Goal: Task Accomplishment & Management: Manage account settings

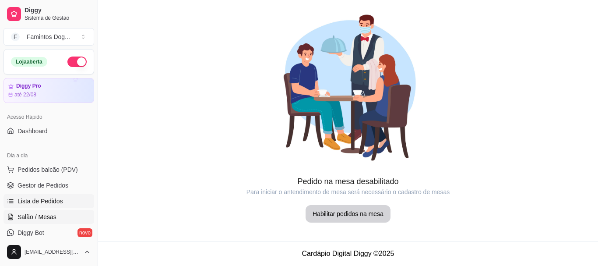
click at [38, 199] on span "Lista de Pedidos" at bounding box center [41, 200] width 46 height 9
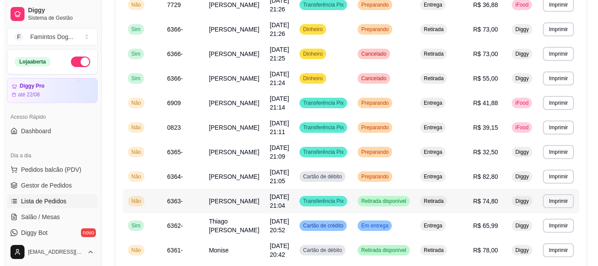
scroll to position [175, 0]
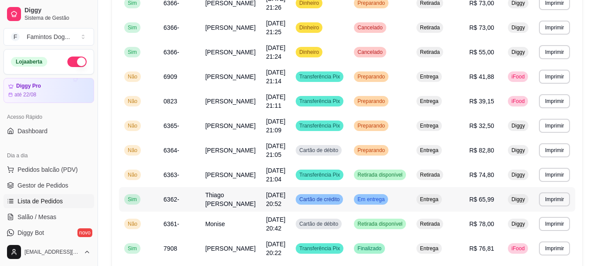
click at [213, 198] on span "Thiago [PERSON_NAME]" at bounding box center [230, 199] width 50 height 16
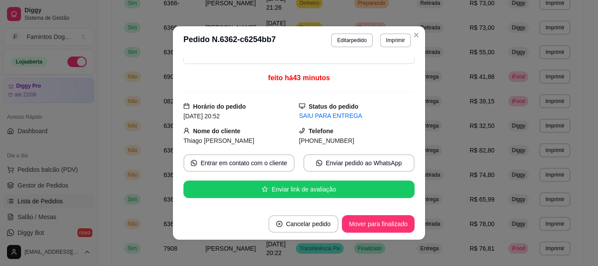
scroll to position [58, 0]
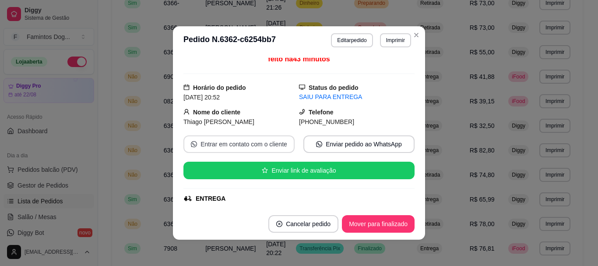
click at [253, 151] on button "Entrar em contato com o cliente" at bounding box center [238, 144] width 111 height 18
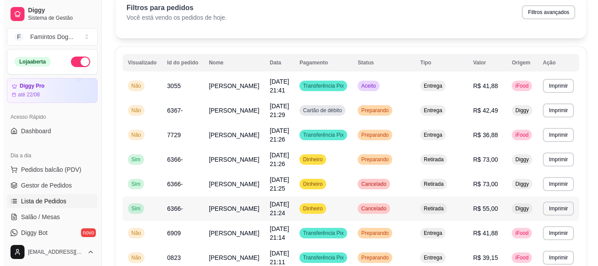
scroll to position [0, 0]
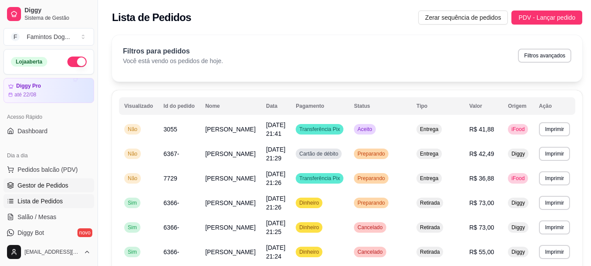
click at [59, 188] on span "Gestor de Pedidos" at bounding box center [43, 185] width 51 height 9
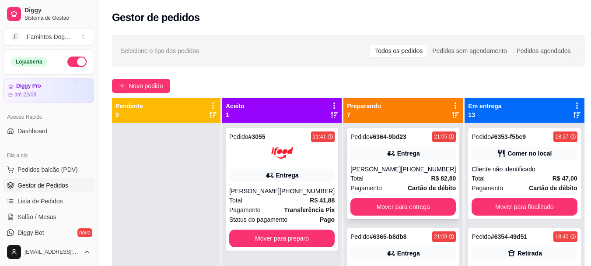
click at [364, 163] on div "Pedido # 6364-9bd23 21:05 Entrega flavio [PHONE_NUMBER] Total R$ 82,80 Pagament…" at bounding box center [403, 173] width 112 height 91
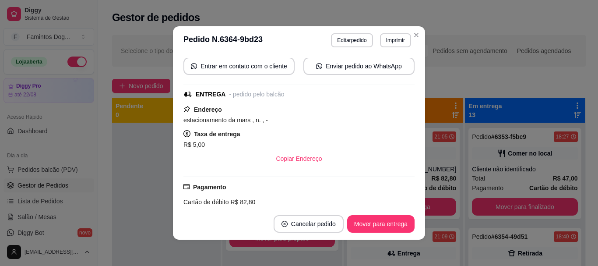
scroll to position [117, 0]
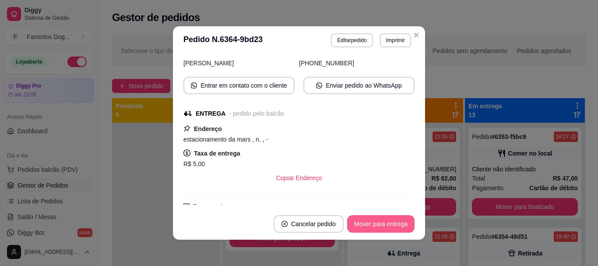
click at [396, 225] on button "Mover para entrega" at bounding box center [380, 224] width 67 height 18
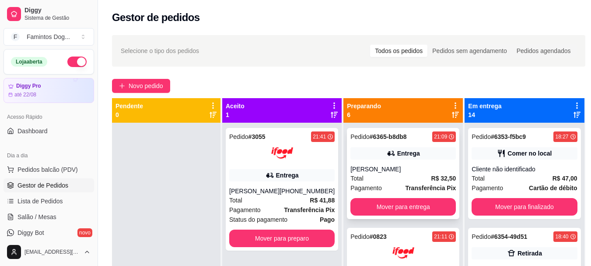
click at [392, 168] on div "[PERSON_NAME]" at bounding box center [402, 169] width 105 height 9
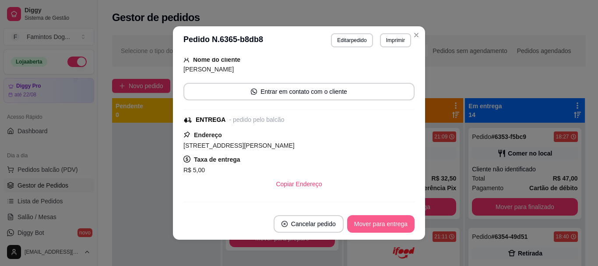
click at [390, 227] on button "Mover para entrega" at bounding box center [380, 224] width 67 height 18
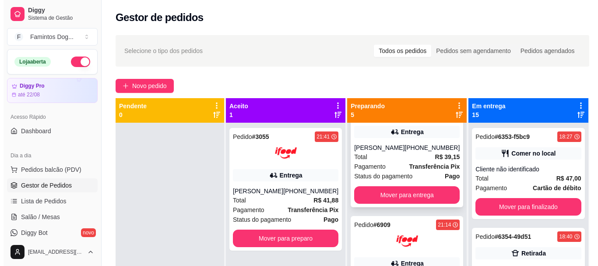
scroll to position [0, 0]
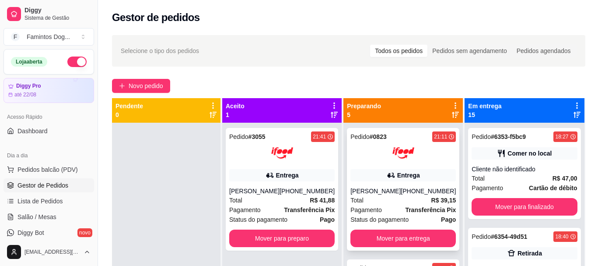
click at [398, 193] on div "[PERSON_NAME]" at bounding box center [375, 190] width 50 height 9
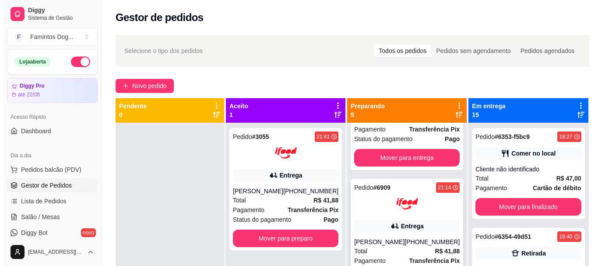
scroll to position [117, 0]
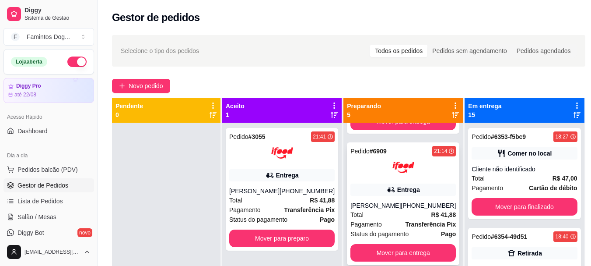
click at [401, 182] on div "Pedido # 6909 21:14 Entrega [PERSON_NAME] [PHONE_NUMBER] Total R$ 41,88 Pagamen…" at bounding box center [403, 203] width 112 height 123
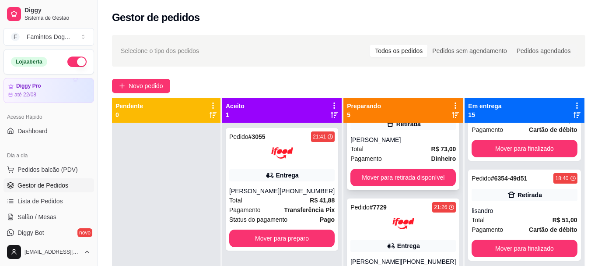
scroll to position [233, 0]
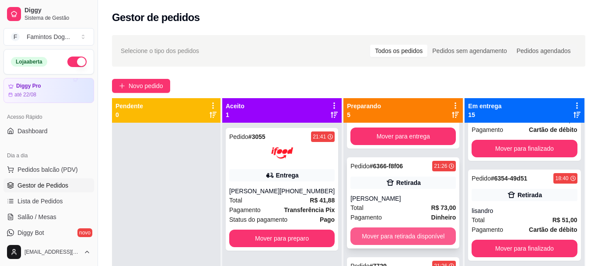
click at [407, 235] on button "Mover para retirada disponível" at bounding box center [402, 236] width 105 height 18
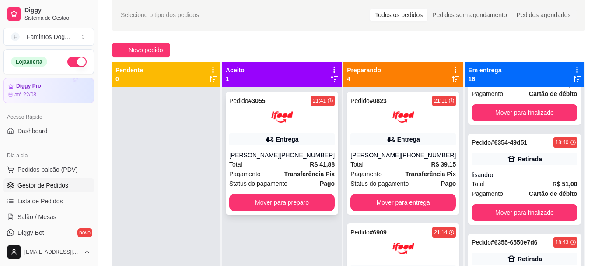
scroll to position [0, 0]
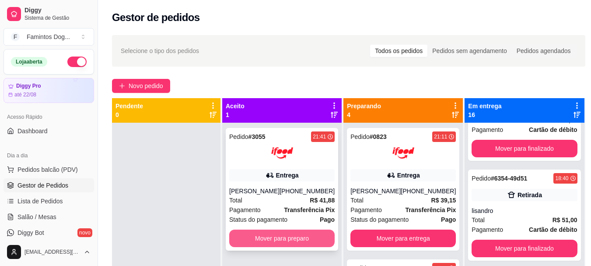
click at [276, 235] on button "Mover para preparo" at bounding box center [281, 238] width 105 height 18
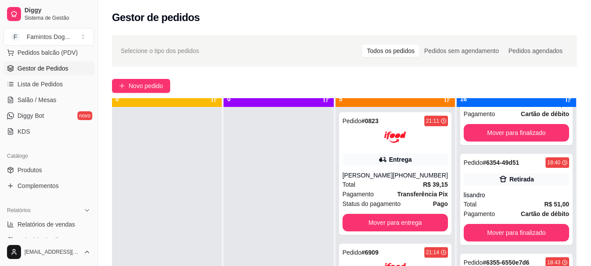
scroll to position [25, 0]
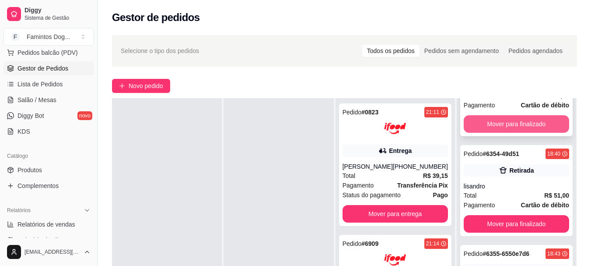
click at [497, 127] on button "Mover para finalizado" at bounding box center [516, 124] width 105 height 18
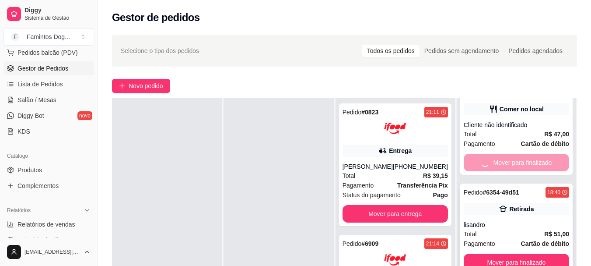
scroll to position [0, 0]
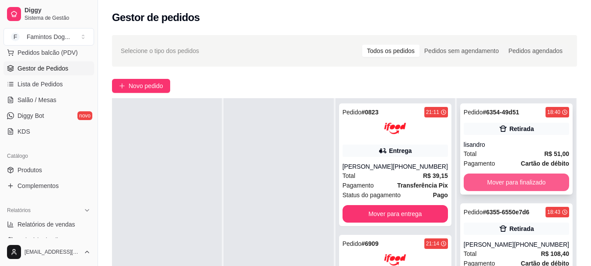
click at [516, 179] on button "Mover para finalizado" at bounding box center [516, 182] width 105 height 18
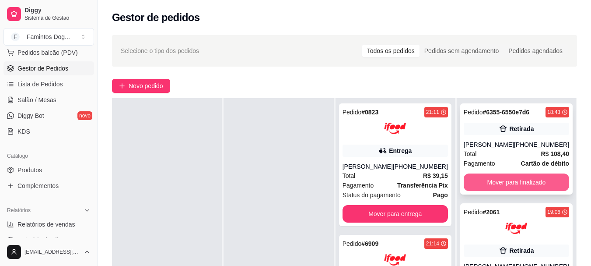
click at [514, 181] on button "Mover para finalizado" at bounding box center [516, 182] width 105 height 18
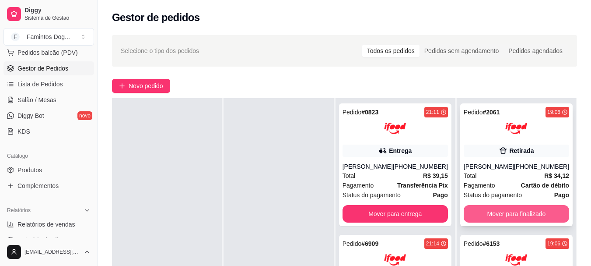
click at [518, 214] on button "Mover para finalizado" at bounding box center [516, 214] width 105 height 18
click at [508, 213] on button "Mover para finalizado" at bounding box center [516, 214] width 105 height 18
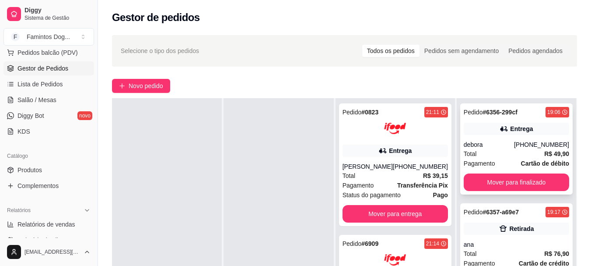
click at [516, 172] on div "Pedido # 6356-299cf 19:06 Entrega debora [PHONE_NUMBER] Total R$ 49,90 Pagament…" at bounding box center [516, 148] width 112 height 91
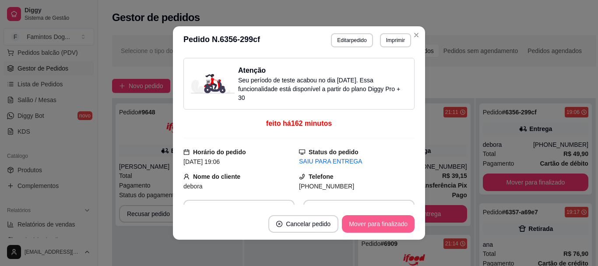
click at [382, 229] on button "Mover para finalizado" at bounding box center [378, 224] width 73 height 18
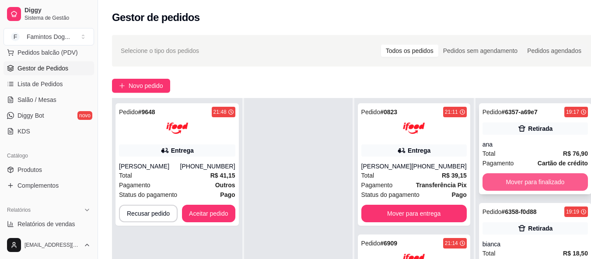
click at [489, 185] on button "Mover para finalizado" at bounding box center [535, 182] width 105 height 18
click at [506, 182] on button "Mover para finalizado" at bounding box center [535, 182] width 102 height 17
click at [511, 184] on button "Mover para finalizado" at bounding box center [535, 182] width 105 height 18
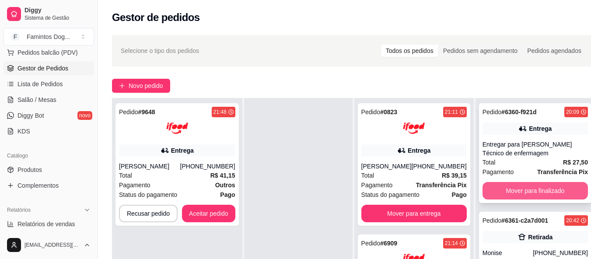
click at [507, 188] on button "Mover para finalizado" at bounding box center [535, 191] width 105 height 18
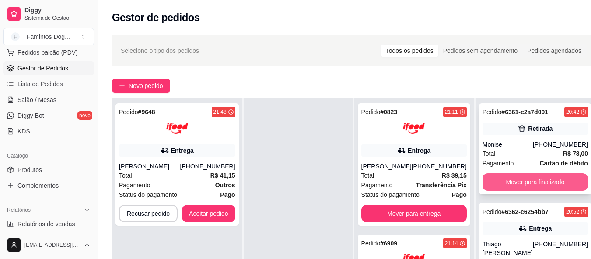
click at [506, 181] on button "Mover para finalizado" at bounding box center [535, 182] width 105 height 18
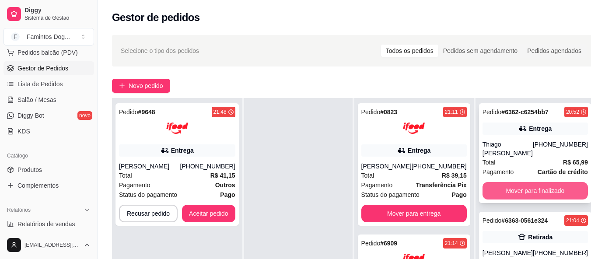
click at [501, 200] on button "Mover para finalizado" at bounding box center [535, 191] width 105 height 18
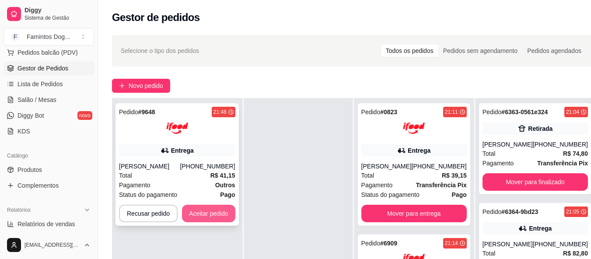
click at [210, 212] on button "Aceitar pedido" at bounding box center [208, 214] width 53 height 18
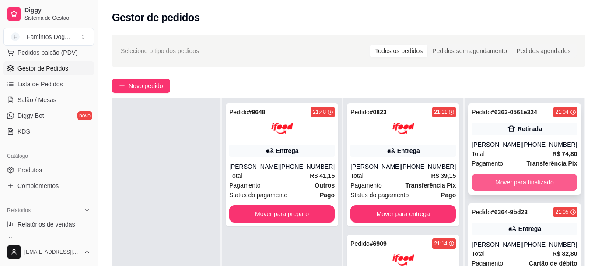
click at [506, 187] on button "Mover para finalizado" at bounding box center [524, 182] width 105 height 18
click at [514, 184] on button "Mover para finalizado" at bounding box center [524, 182] width 105 height 18
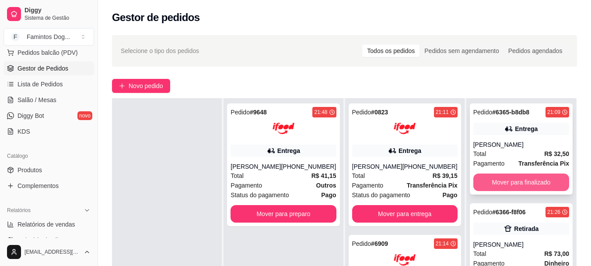
click at [511, 182] on button "Mover para finalizado" at bounding box center [521, 182] width 96 height 18
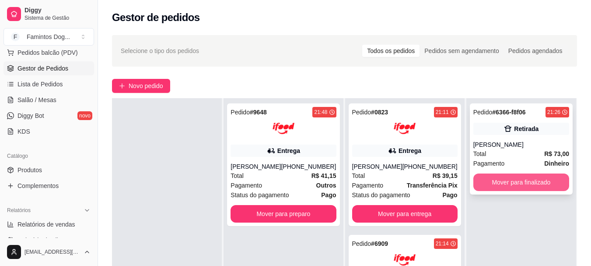
click at [509, 188] on button "Mover para finalizado" at bounding box center [521, 182] width 96 height 18
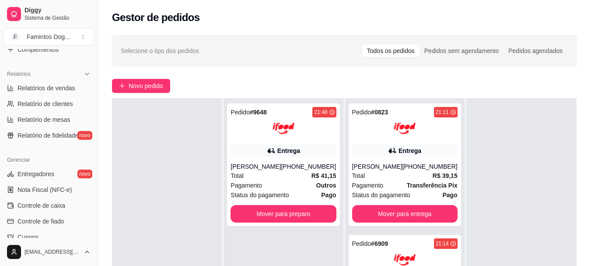
scroll to position [233, 0]
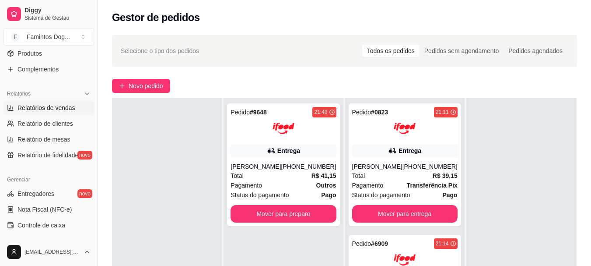
click at [55, 109] on span "Relatórios de vendas" at bounding box center [47, 107] width 58 height 9
select select "ALL"
select select "0"
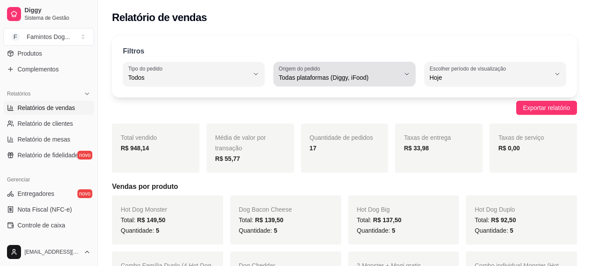
click at [308, 76] on span "Todas plataformas (Diggy, iFood)" at bounding box center [339, 77] width 121 height 9
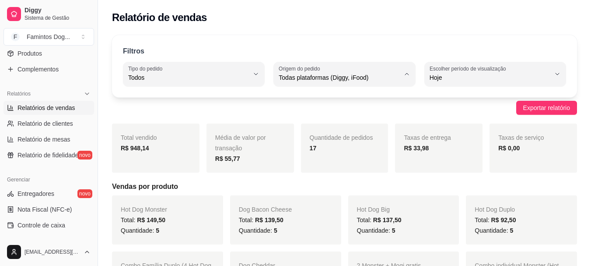
click at [306, 116] on span "Diggy" at bounding box center [340, 113] width 114 height 8
type input "DIGGY"
select select "DIGGY"
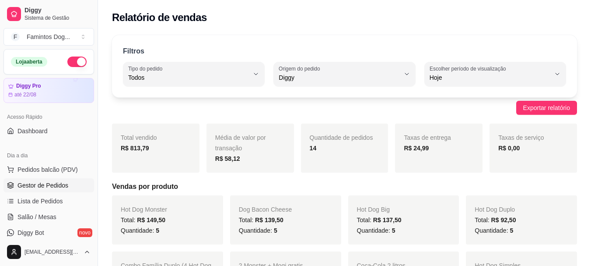
click at [32, 186] on span "Gestor de Pedidos" at bounding box center [43, 185] width 51 height 9
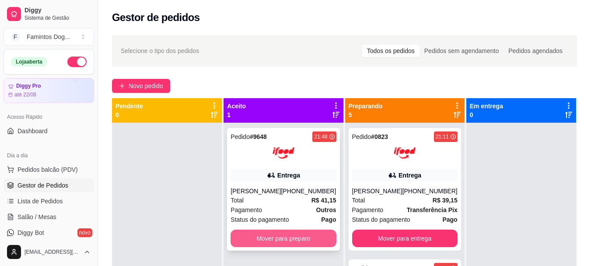
click at [265, 233] on button "Mover para preparo" at bounding box center [283, 238] width 105 height 18
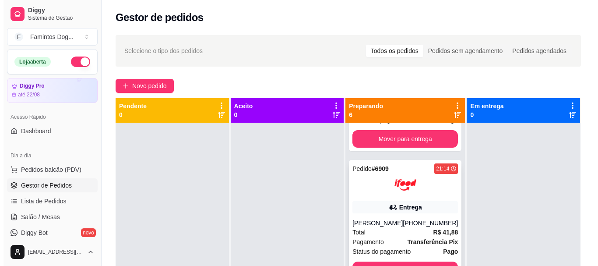
scroll to position [117, 0]
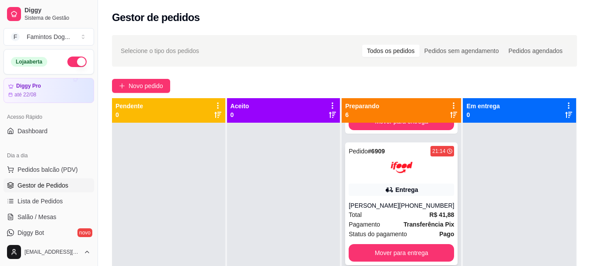
click at [410, 202] on div "[PHONE_NUMBER]" at bounding box center [426, 205] width 55 height 9
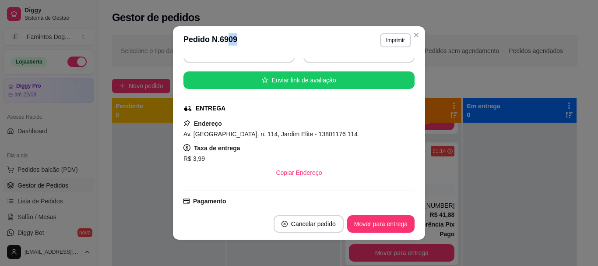
drag, startPoint x: 226, startPoint y: 31, endPoint x: 256, endPoint y: 50, distance: 35.2
click at [256, 50] on header "**********" at bounding box center [299, 40] width 252 height 28
click at [257, 34] on header "**********" at bounding box center [299, 40] width 252 height 28
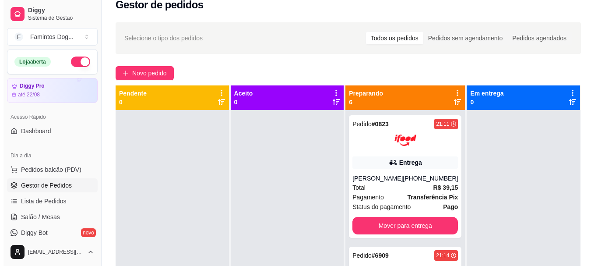
scroll to position [0, 0]
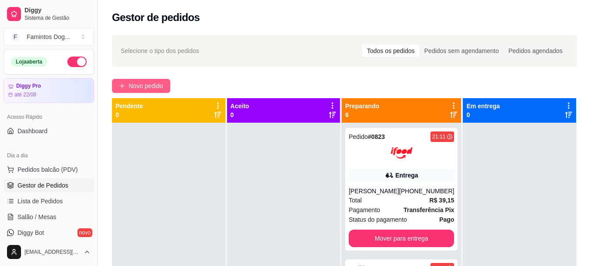
click at [156, 88] on span "Novo pedido" at bounding box center [146, 86] width 35 height 10
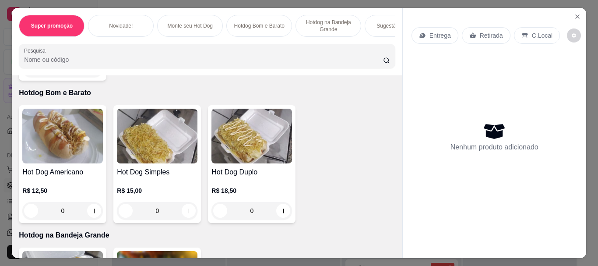
scroll to position [525, 0]
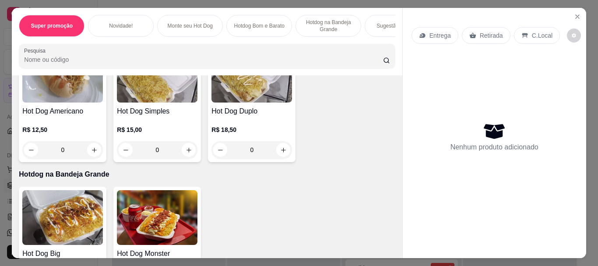
click at [185, 151] on div "0" at bounding box center [157, 150] width 81 height 18
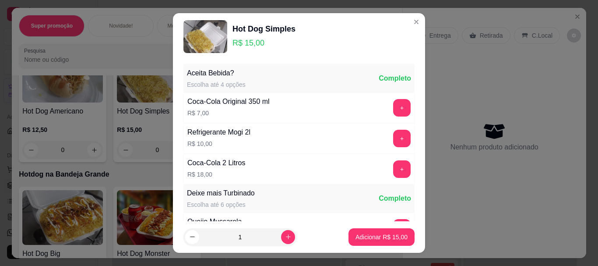
scroll to position [233, 0]
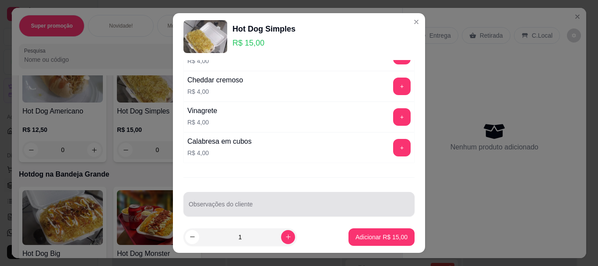
click at [211, 206] on div "Observações do cliente" at bounding box center [298, 204] width 231 height 25
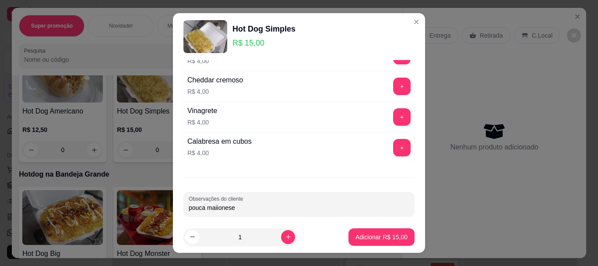
type input "pouca maiionese"
click at [393, 245] on button "Adicionar R$ 15,00" at bounding box center [381, 237] width 66 height 18
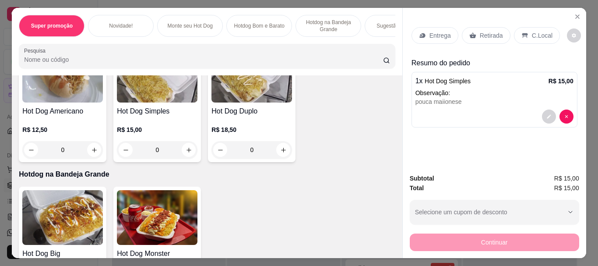
click at [280, 154] on div "0" at bounding box center [251, 150] width 81 height 18
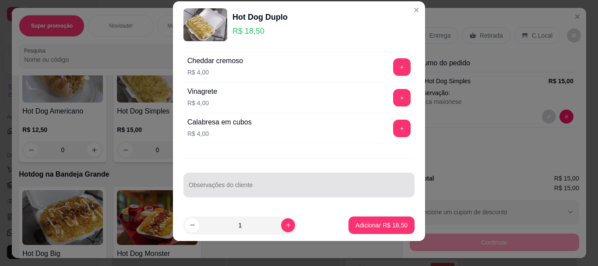
scroll to position [15, 0]
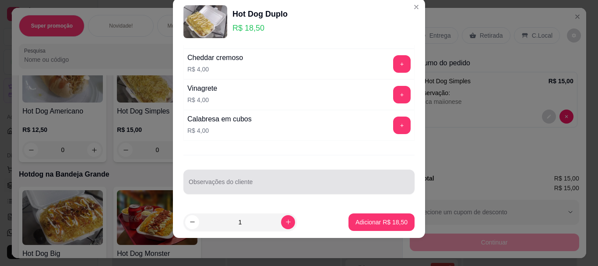
click at [239, 186] on input "Observações do cliente" at bounding box center [299, 185] width 221 height 9
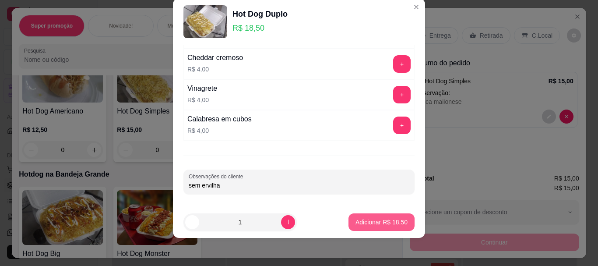
type input "sem ervilha"
click at [379, 220] on p "Adicionar R$ 18,50" at bounding box center [381, 221] width 51 height 8
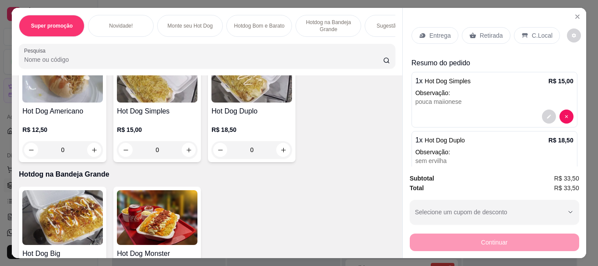
click at [185, 154] on div "0" at bounding box center [157, 150] width 81 height 18
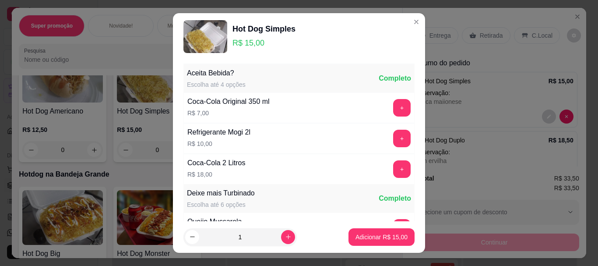
scroll to position [241, 0]
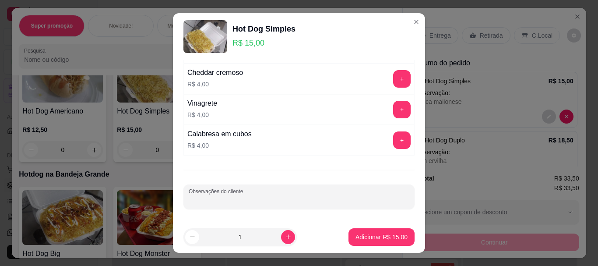
click at [223, 196] on div "Observações do cliente" at bounding box center [298, 196] width 231 height 25
type input "sem ervilha"
click at [389, 236] on p "Adicionar R$ 15,00" at bounding box center [381, 236] width 52 height 9
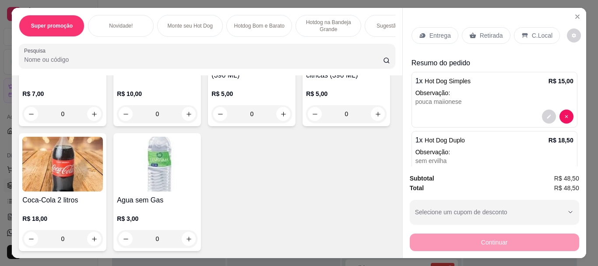
scroll to position [1520, 0]
click at [186, 123] on div "0" at bounding box center [157, 114] width 81 height 18
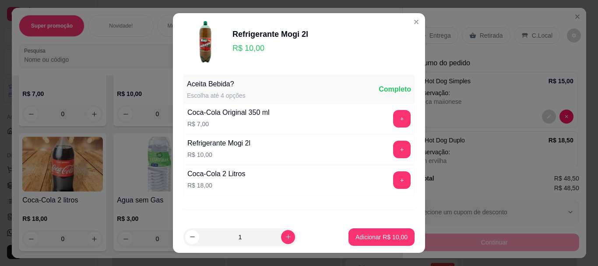
click at [375, 247] on footer "1 Adicionar R$ 10,00" at bounding box center [299, 237] width 252 height 32
click at [374, 232] on button "Adicionar R$ 10,00" at bounding box center [381, 236] width 64 height 17
type input "1"
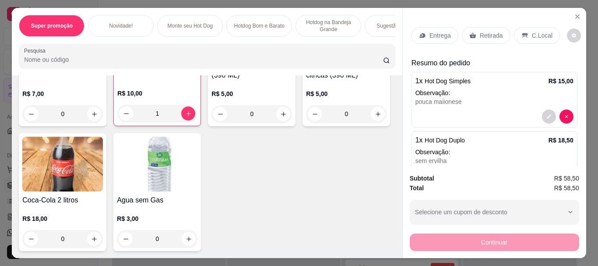
click at [487, 27] on div "Retirada" at bounding box center [486, 35] width 49 height 17
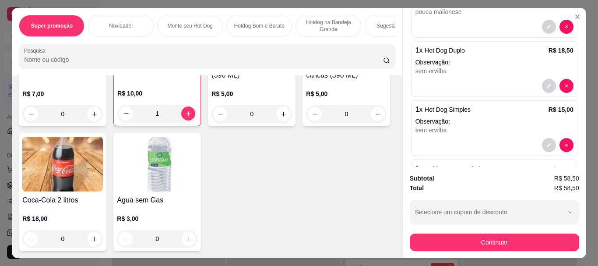
scroll to position [155, 0]
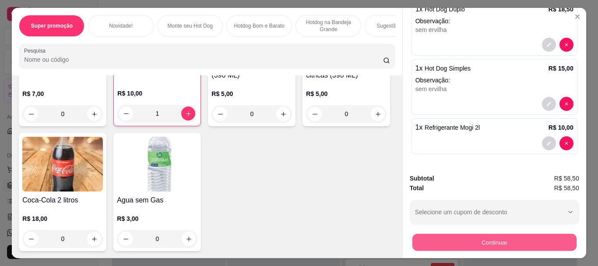
click at [499, 238] on button "Continuar" at bounding box center [494, 241] width 164 height 17
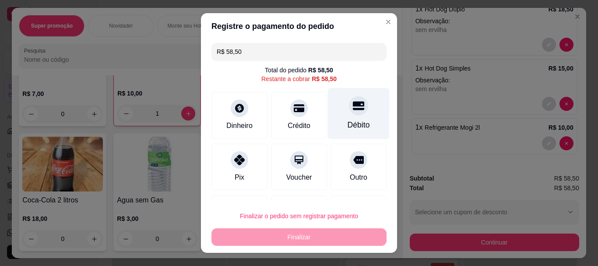
click at [353, 109] on icon at bounding box center [358, 106] width 11 height 9
type input "R$ 0,00"
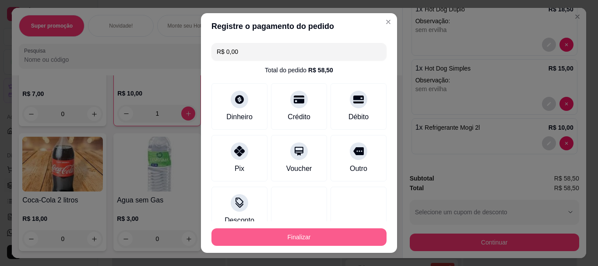
click at [318, 239] on button "Finalizar" at bounding box center [298, 237] width 175 height 18
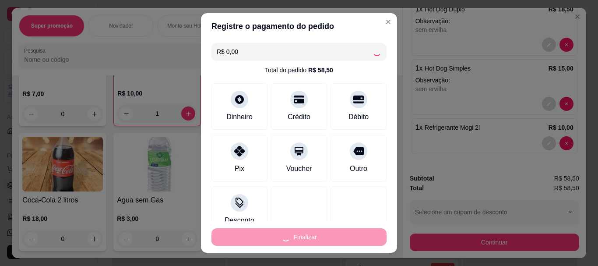
type input "0"
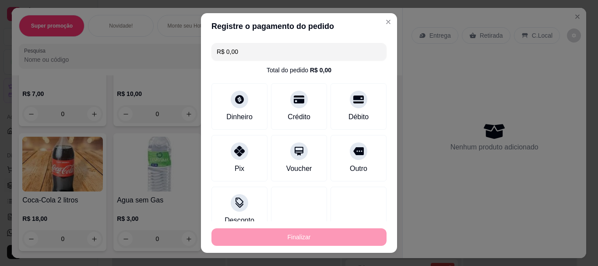
type input "-R$ 58,50"
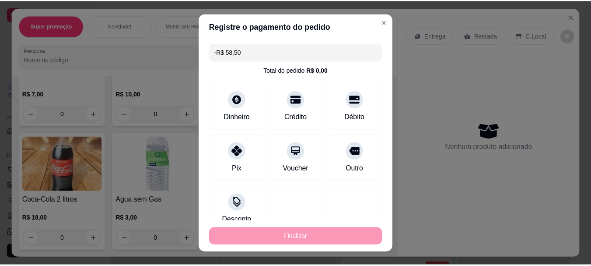
scroll to position [0, 0]
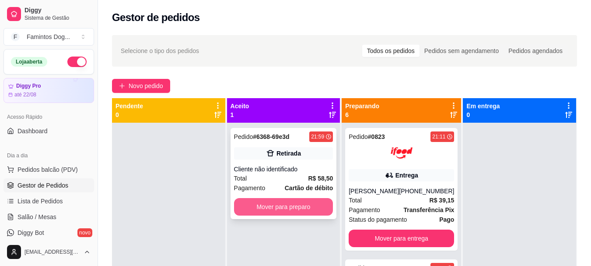
click at [325, 203] on button "Mover para preparo" at bounding box center [283, 207] width 99 height 18
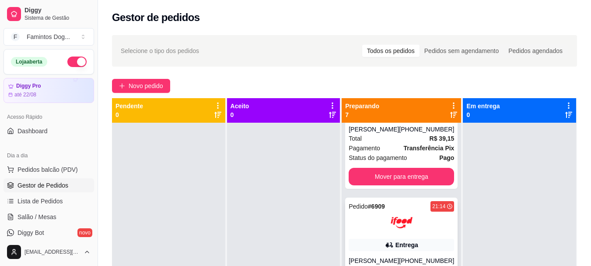
scroll to position [117, 0]
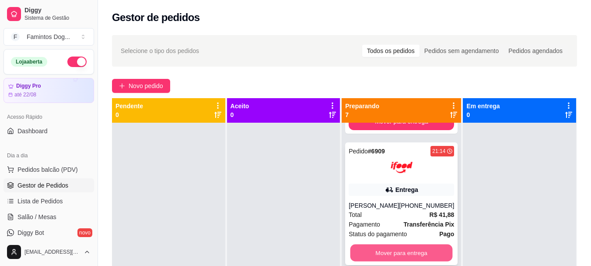
click at [411, 250] on button "Mover para entrega" at bounding box center [401, 252] width 102 height 17
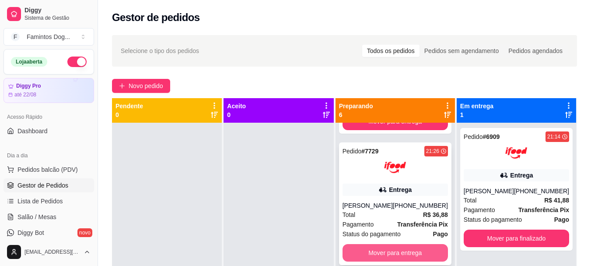
click at [403, 250] on button "Mover para entrega" at bounding box center [395, 253] width 105 height 18
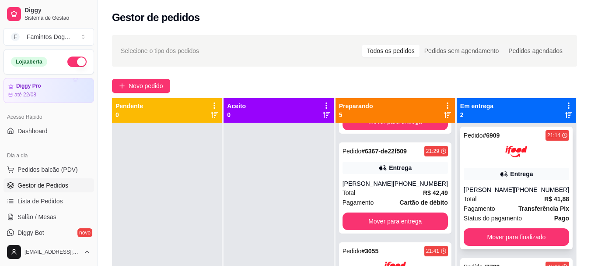
scroll to position [0, 0]
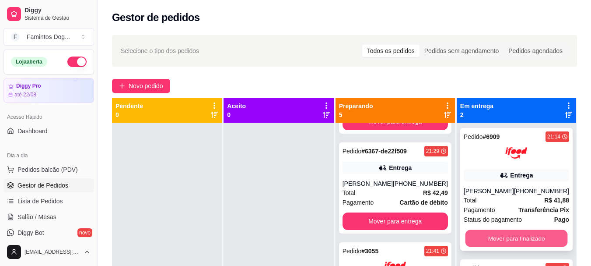
click at [504, 233] on button "Mover para finalizado" at bounding box center [516, 238] width 102 height 17
click at [508, 231] on button "Mover para finalizado" at bounding box center [516, 238] width 102 height 17
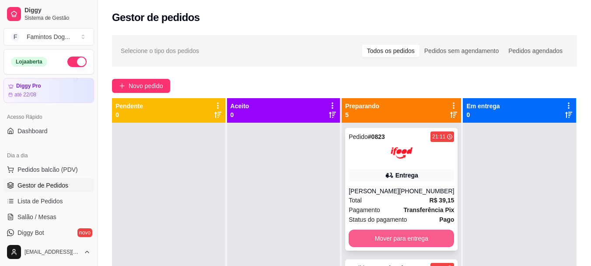
click at [400, 234] on button "Mover para entrega" at bounding box center [401, 238] width 105 height 18
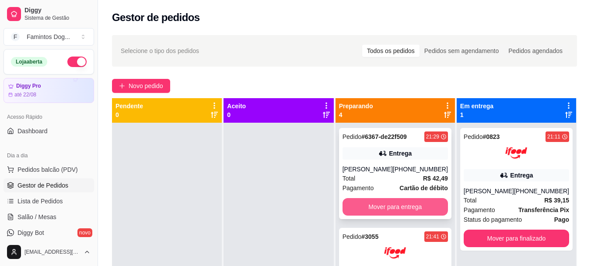
click at [410, 203] on button "Mover para entrega" at bounding box center [395, 207] width 105 height 18
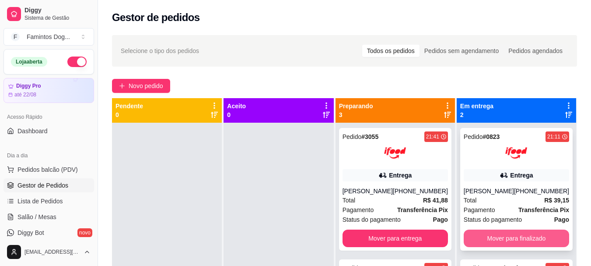
click at [513, 235] on button "Mover para finalizado" at bounding box center [516, 238] width 105 height 18
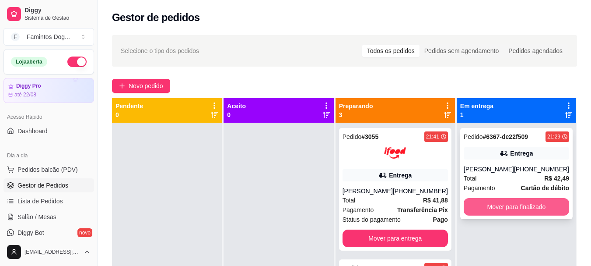
click at [510, 201] on button "Mover para finalizado" at bounding box center [516, 207] width 105 height 18
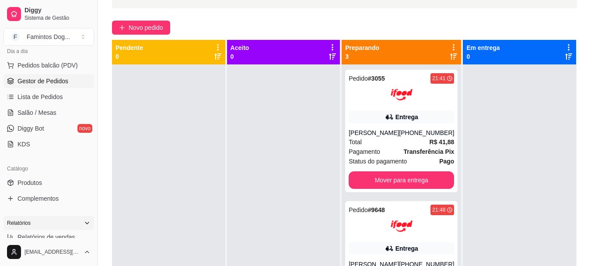
scroll to position [117, 0]
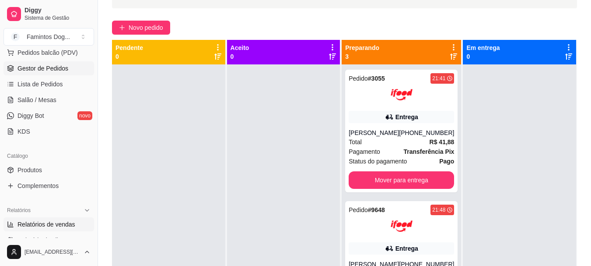
click at [46, 220] on span "Relatórios de vendas" at bounding box center [47, 224] width 58 height 9
select select "ALL"
select select "0"
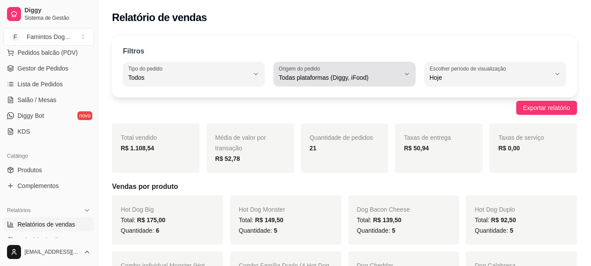
click at [294, 74] on span "Todas plataformas (Diggy, iFood)" at bounding box center [339, 77] width 121 height 9
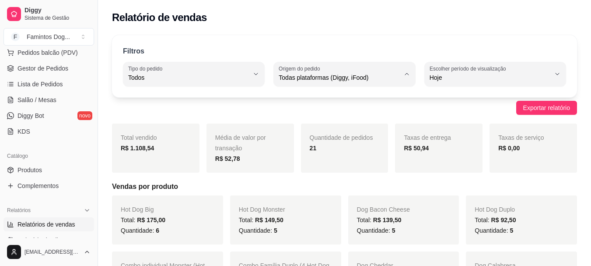
click at [287, 114] on span "Diggy" at bounding box center [340, 113] width 114 height 8
type input "DIGGY"
select select "DIGGY"
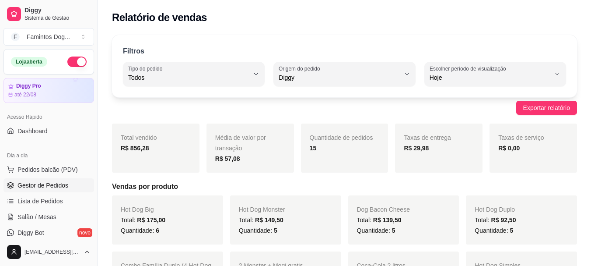
click at [33, 188] on span "Gestor de Pedidos" at bounding box center [43, 185] width 51 height 9
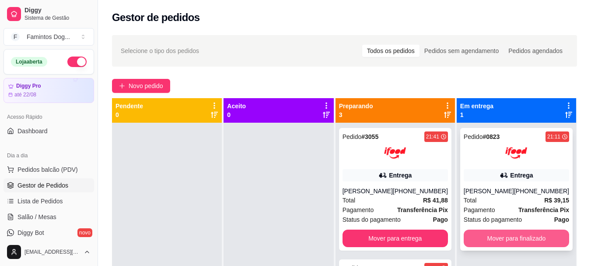
click at [525, 238] on button "Mover para finalizado" at bounding box center [516, 238] width 105 height 18
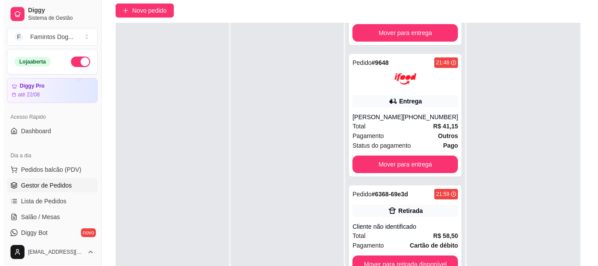
scroll to position [133, 0]
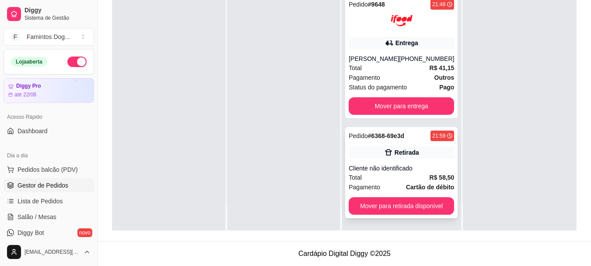
click at [352, 147] on div "Retirada" at bounding box center [401, 152] width 105 height 12
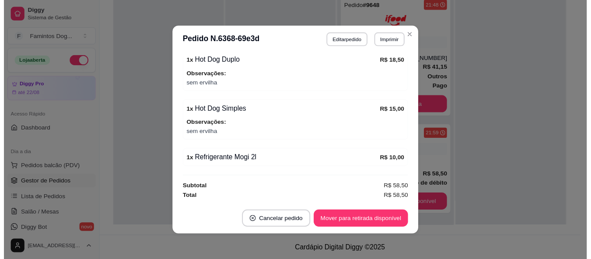
scroll to position [2, 0]
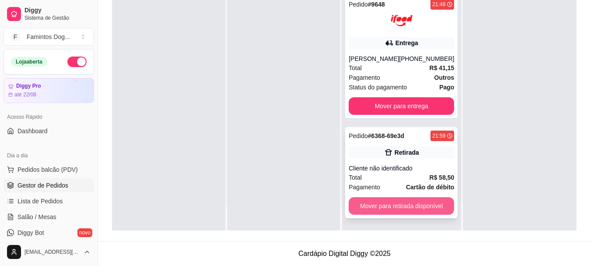
click at [416, 206] on button "Mover para retirada disponível" at bounding box center [401, 206] width 105 height 18
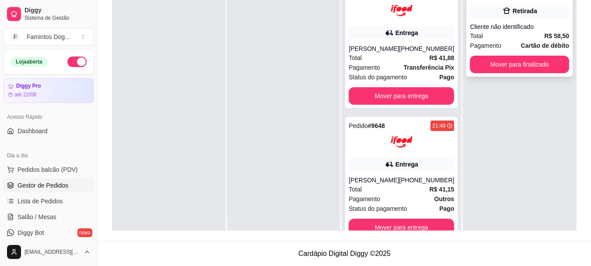
scroll to position [0, 0]
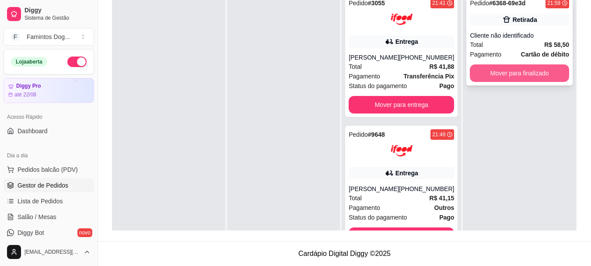
click at [484, 71] on button "Mover para finalizado" at bounding box center [519, 73] width 99 height 18
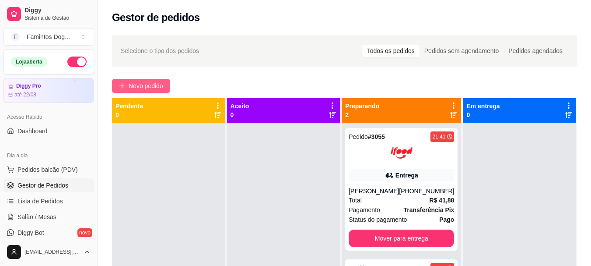
click at [147, 86] on span "Novo pedido" at bounding box center [146, 86] width 35 height 10
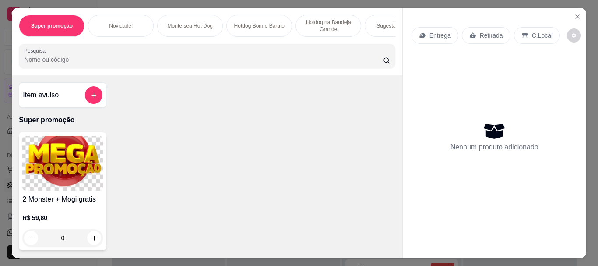
click at [276, 22] on p "Hotdog Bom e Barato" at bounding box center [259, 25] width 50 height 7
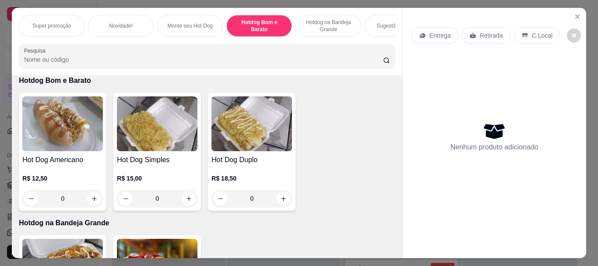
scroll to position [23, 0]
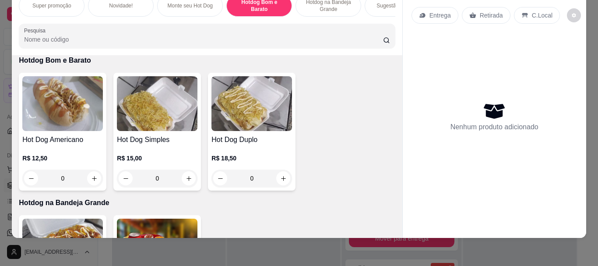
click at [279, 177] on div "0" at bounding box center [251, 178] width 81 height 18
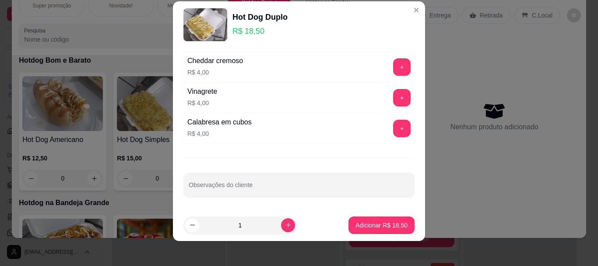
scroll to position [15, 0]
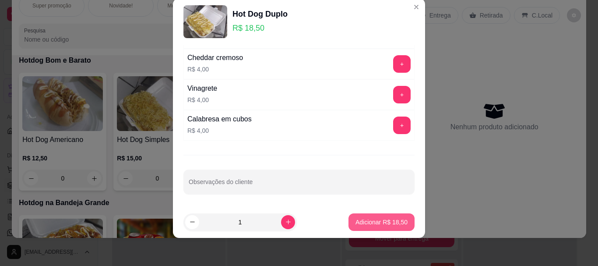
click at [376, 221] on p "Adicionar R$ 18,50" at bounding box center [381, 221] width 52 height 9
type input "1"
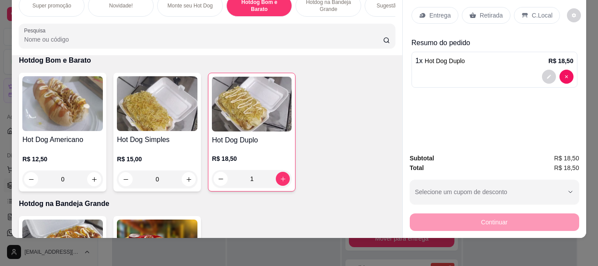
click at [216, 179] on div "1" at bounding box center [252, 179] width 80 height 18
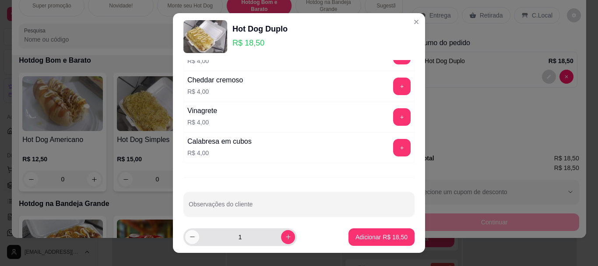
click at [194, 240] on button "decrease-product-quantity" at bounding box center [192, 237] width 14 height 14
type input "0"
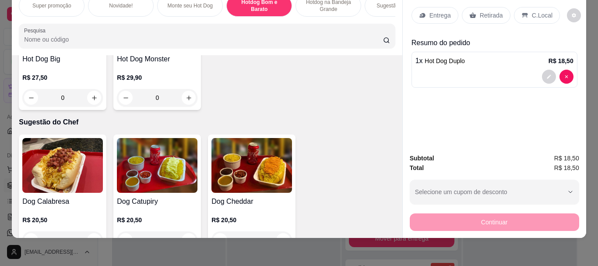
scroll to position [826, 0]
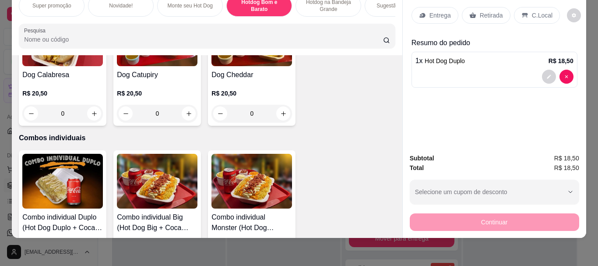
type input "0"
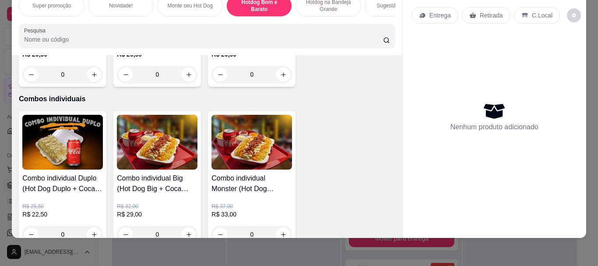
scroll to position [884, 0]
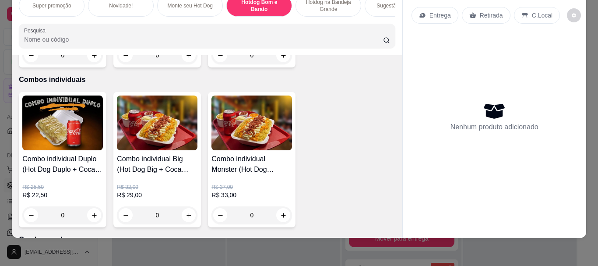
click at [90, 215] on div "0" at bounding box center [62, 215] width 81 height 18
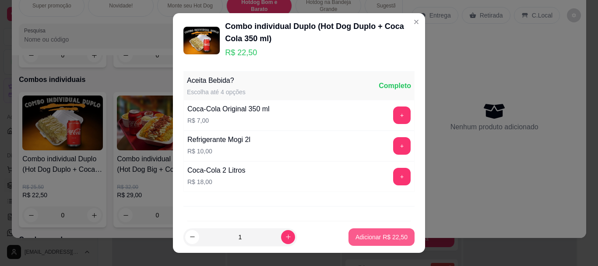
click at [371, 240] on p "Adicionar R$ 22,50" at bounding box center [381, 236] width 52 height 9
type input "1"
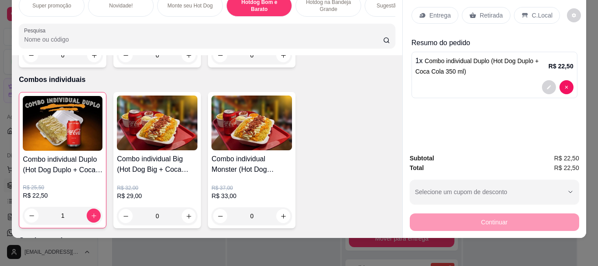
click at [438, 11] on p "Entrega" at bounding box center [439, 15] width 21 height 9
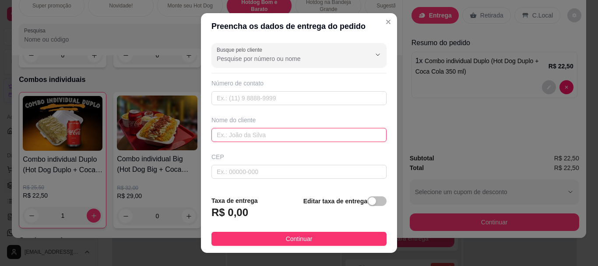
click at [245, 137] on input "text" at bounding box center [298, 135] width 175 height 14
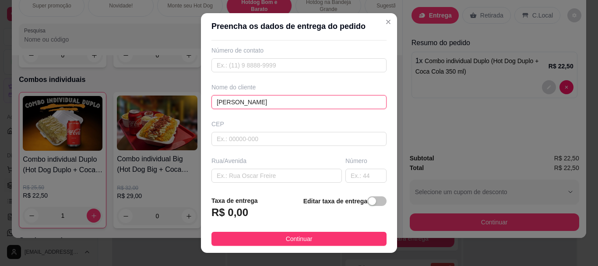
scroll to position [58, 0]
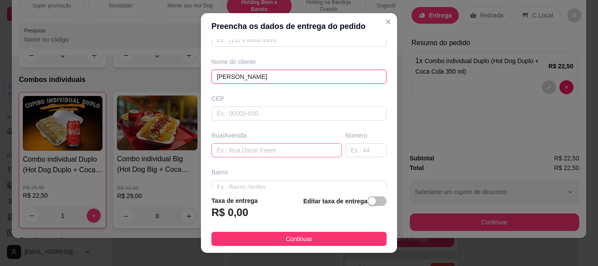
type input "[PERSON_NAME]"
click at [235, 148] on input "text" at bounding box center [276, 150] width 130 height 14
paste input "[STREET_ADDRESS][PERSON_NAME]"
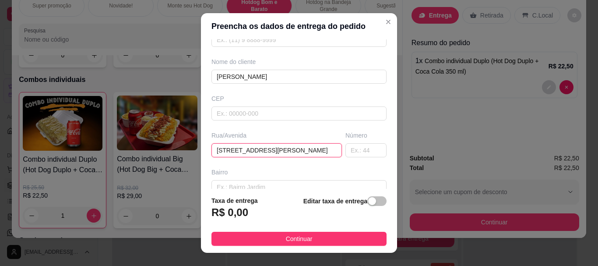
type input "[STREET_ADDRESS][PERSON_NAME]"
click at [368, 204] on div "button" at bounding box center [372, 201] width 8 height 8
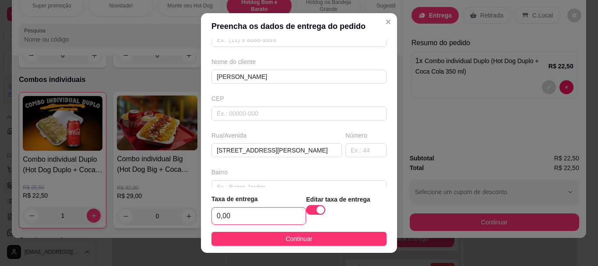
click at [270, 224] on input "0,00" at bounding box center [259, 215] width 94 height 17
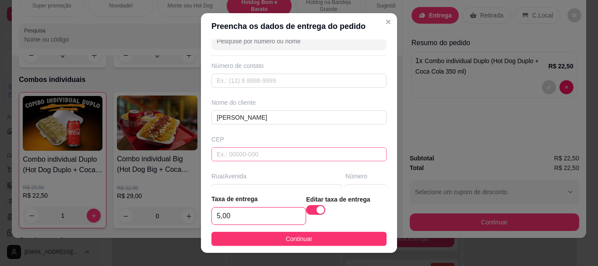
scroll to position [0, 0]
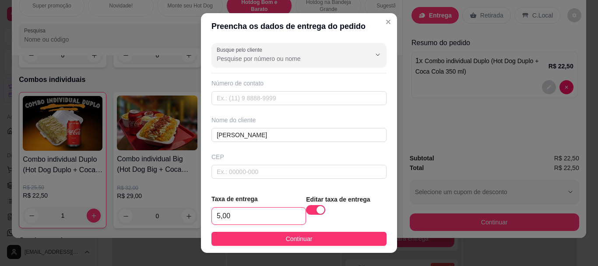
type input "5,00"
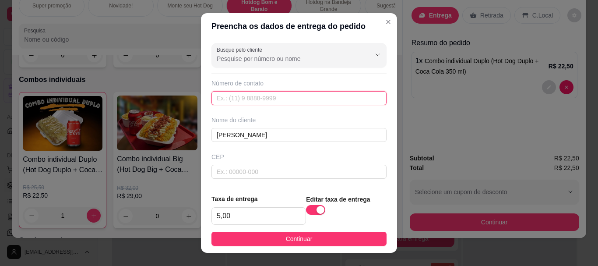
click at [278, 95] on input "text" at bounding box center [298, 98] width 175 height 14
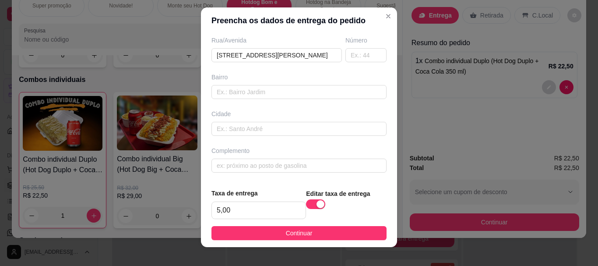
scroll to position [15, 0]
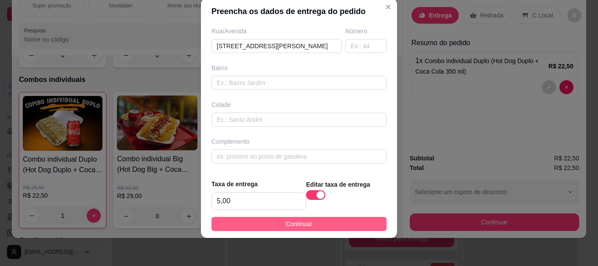
type input "[PHONE_NUMBER]"
click at [295, 220] on span "Continuar" at bounding box center [299, 224] width 27 height 10
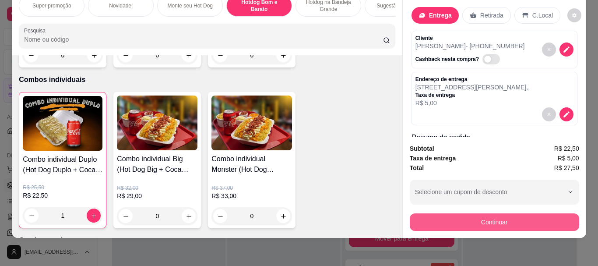
click at [487, 214] on button "Continuar" at bounding box center [494, 222] width 169 height 18
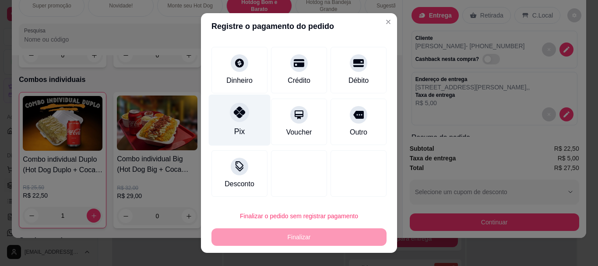
click at [230, 107] on div at bounding box center [239, 112] width 19 height 19
type input "R$ 0,00"
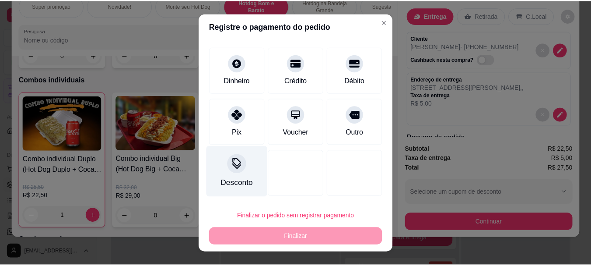
scroll to position [36, 0]
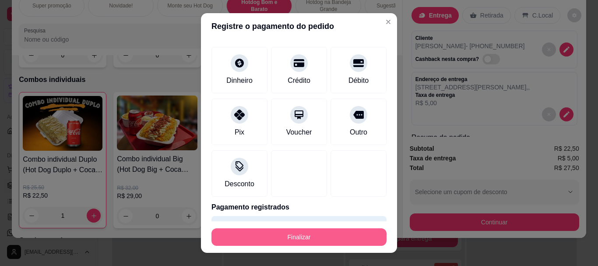
click at [271, 240] on button "Finalizar" at bounding box center [298, 237] width 175 height 18
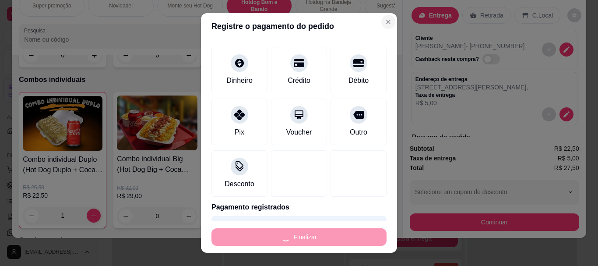
type input "0"
type input "-R$ 27,50"
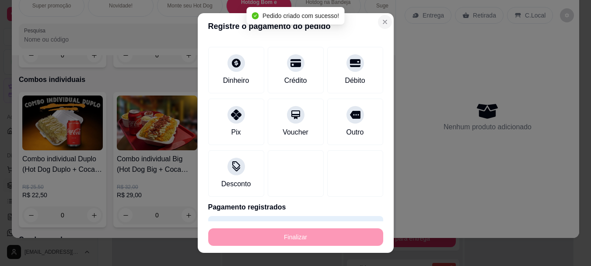
click at [378, 25] on div "Gestor de pedidos" at bounding box center [343, 15] width 490 height 30
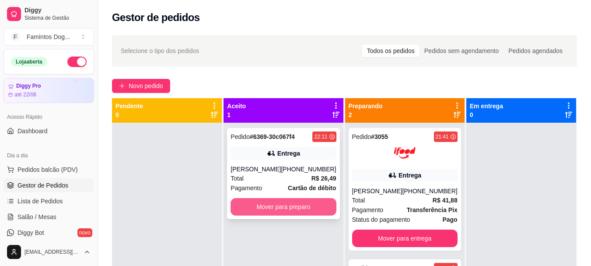
click at [315, 207] on button "Mover para preparo" at bounding box center [283, 207] width 105 height 18
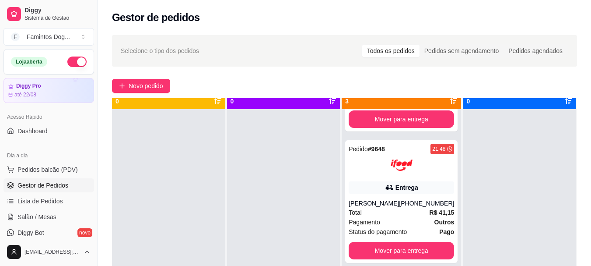
scroll to position [25, 0]
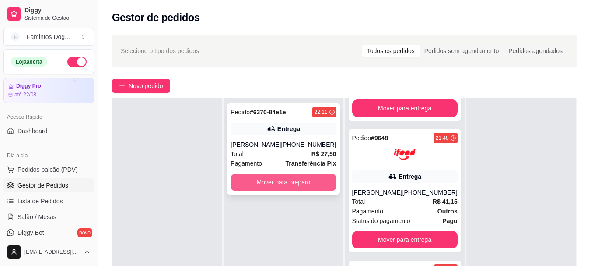
click at [277, 183] on button "Mover para preparo" at bounding box center [283, 182] width 105 height 18
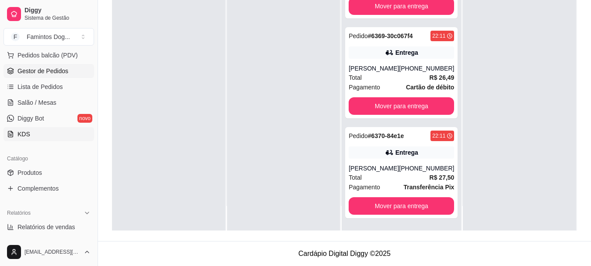
scroll to position [175, 0]
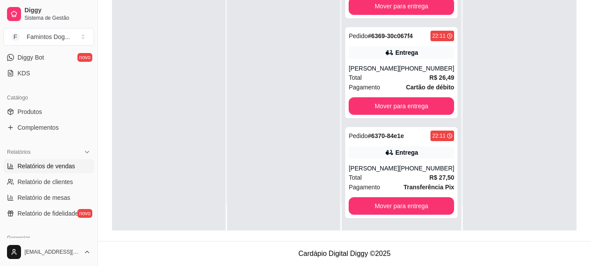
click at [32, 164] on span "Relatórios de vendas" at bounding box center [47, 165] width 58 height 9
select select "ALL"
select select "0"
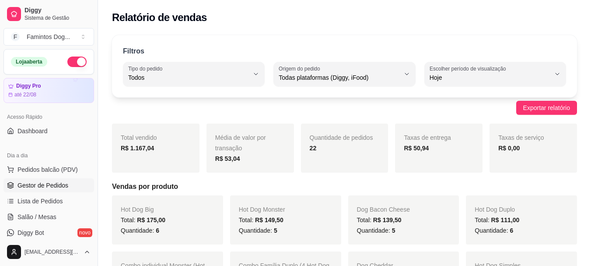
click at [40, 183] on span "Gestor de Pedidos" at bounding box center [43, 185] width 51 height 9
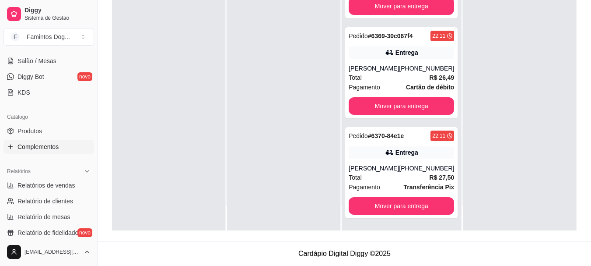
scroll to position [175, 0]
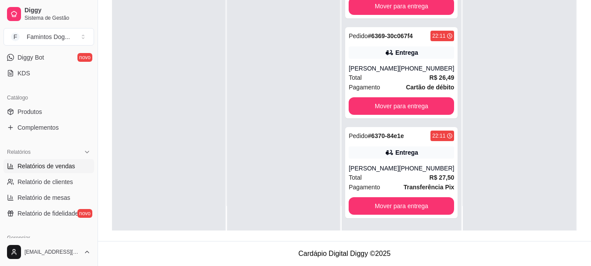
click at [69, 161] on span "Relatórios de vendas" at bounding box center [47, 165] width 58 height 9
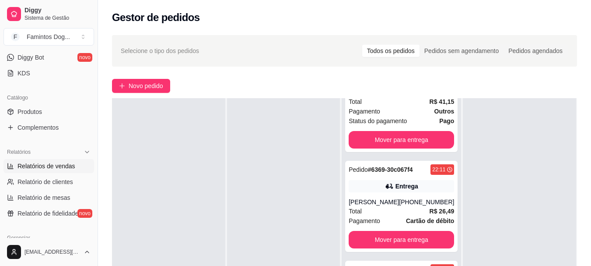
select select "ALL"
select select "0"
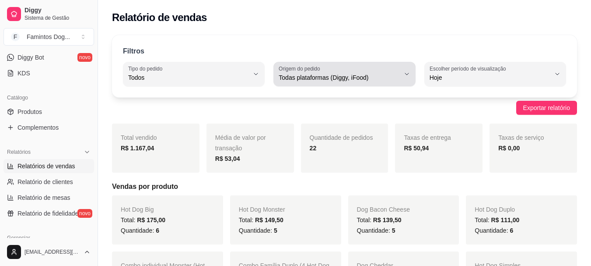
click at [301, 78] on span "Todas plataformas (Diggy, iFood)" at bounding box center [339, 77] width 121 height 9
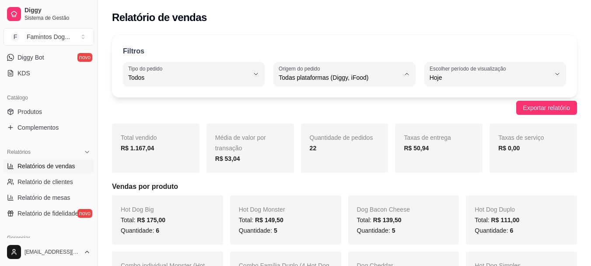
click at [311, 116] on span "Diggy" at bounding box center [340, 113] width 114 height 8
type input "DIGGY"
select select "DIGGY"
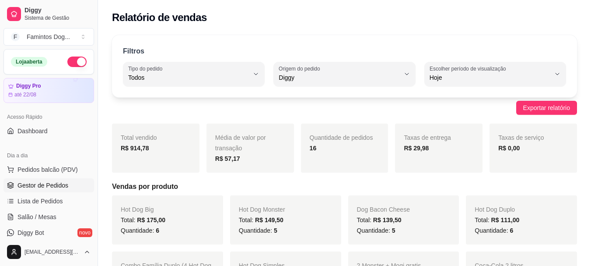
click at [50, 185] on span "Gestor de Pedidos" at bounding box center [43, 185] width 51 height 9
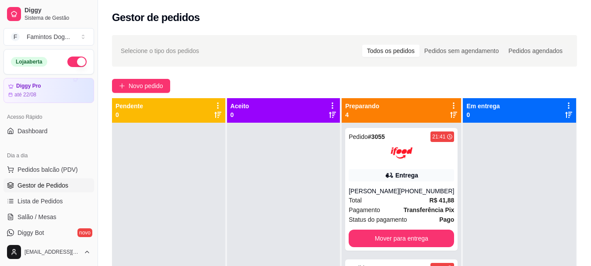
click at [73, 63] on button "button" at bounding box center [76, 61] width 19 height 11
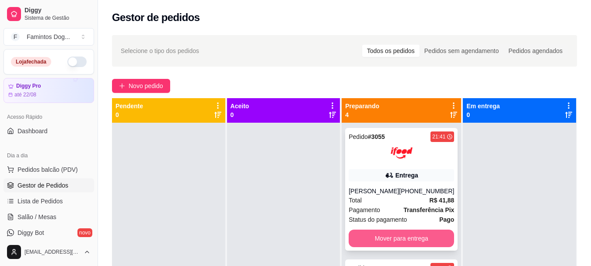
click at [397, 232] on button "Mover para entrega" at bounding box center [401, 238] width 105 height 18
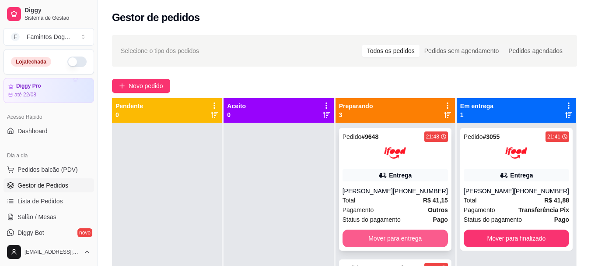
click at [393, 235] on button "Mover para entrega" at bounding box center [395, 238] width 105 height 18
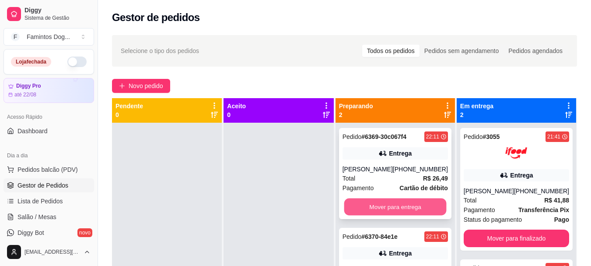
click at [392, 204] on button "Mover para entrega" at bounding box center [395, 206] width 102 height 17
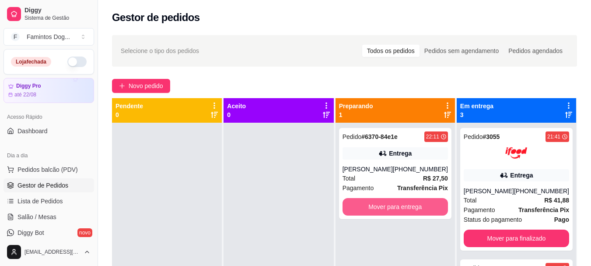
click at [393, 205] on button "Mover para entrega" at bounding box center [395, 207] width 105 height 18
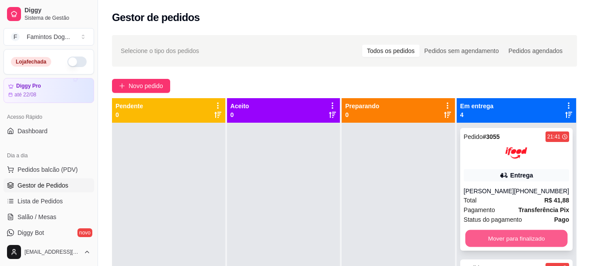
click at [470, 237] on button "Mover para finalizado" at bounding box center [516, 238] width 102 height 17
click at [473, 239] on button "Mover para finalizado" at bounding box center [516, 238] width 105 height 18
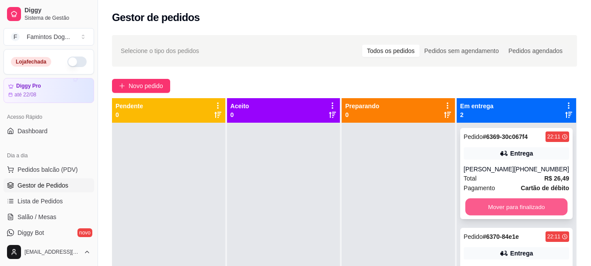
click at [480, 203] on button "Mover para finalizado" at bounding box center [516, 206] width 102 height 17
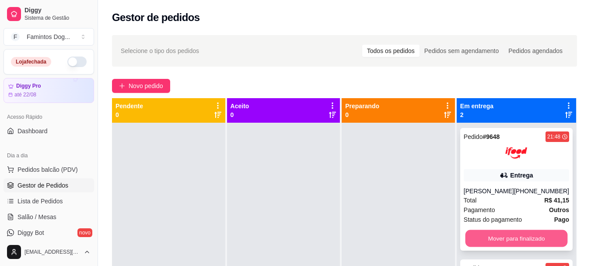
click at [474, 235] on button "Mover para finalizado" at bounding box center [516, 238] width 102 height 17
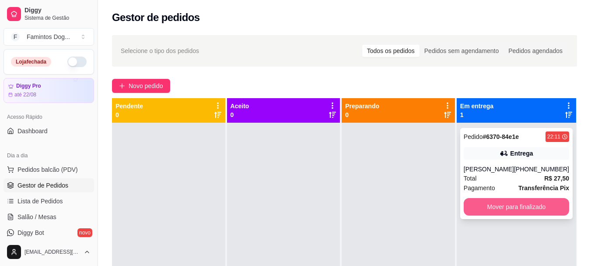
click at [479, 208] on button "Mover para finalizado" at bounding box center [516, 207] width 105 height 18
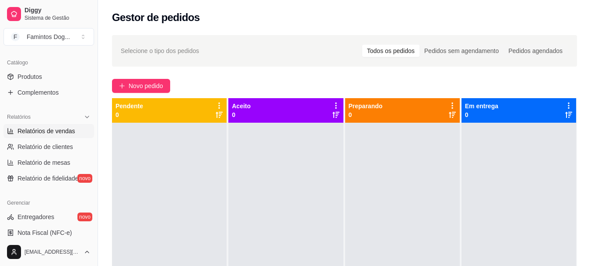
scroll to position [233, 0]
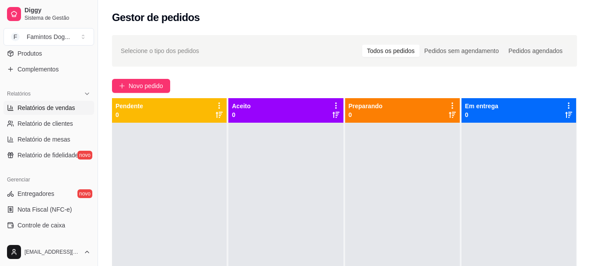
click at [42, 111] on span "Relatórios de vendas" at bounding box center [47, 107] width 58 height 9
select select "ALL"
select select "0"
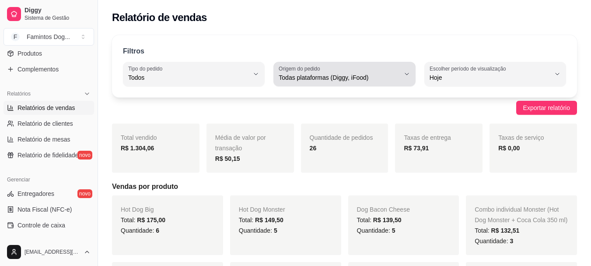
click at [305, 74] on span "Todas plataformas (Diggy, iFood)" at bounding box center [339, 77] width 121 height 9
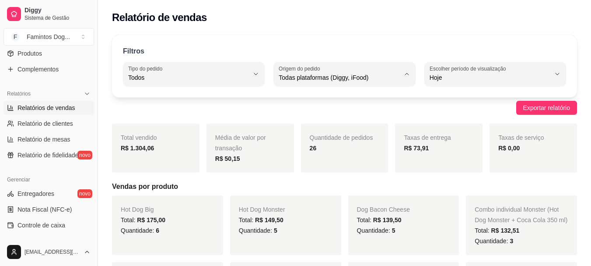
click at [313, 107] on li "Diggy" at bounding box center [345, 113] width 130 height 14
type input "DIGGY"
select select "DIGGY"
